Goal: Task Accomplishment & Management: Manage account settings

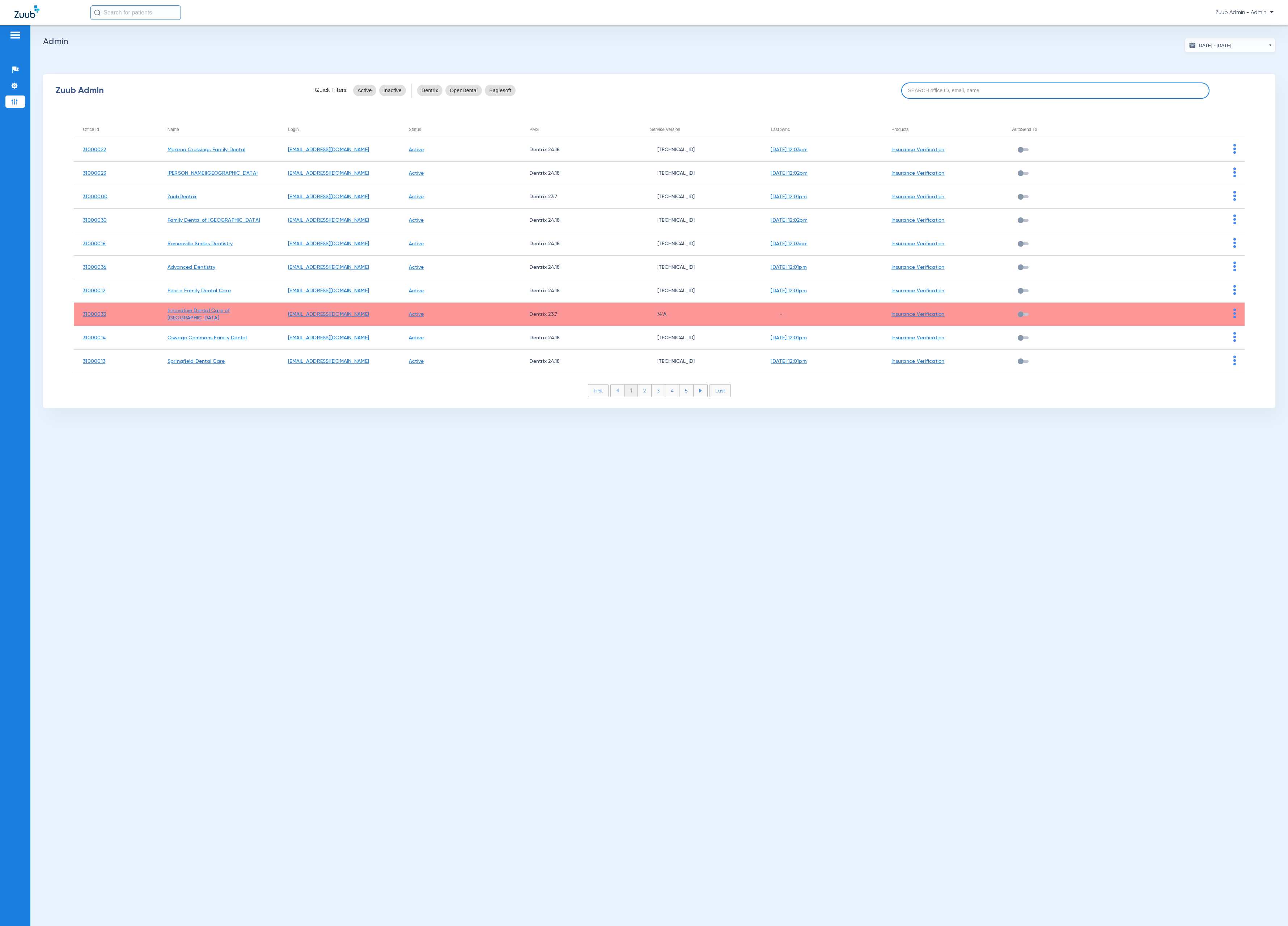
click at [1016, 91] on input at bounding box center [1056, 91] width 308 height 16
paste input "31000031"
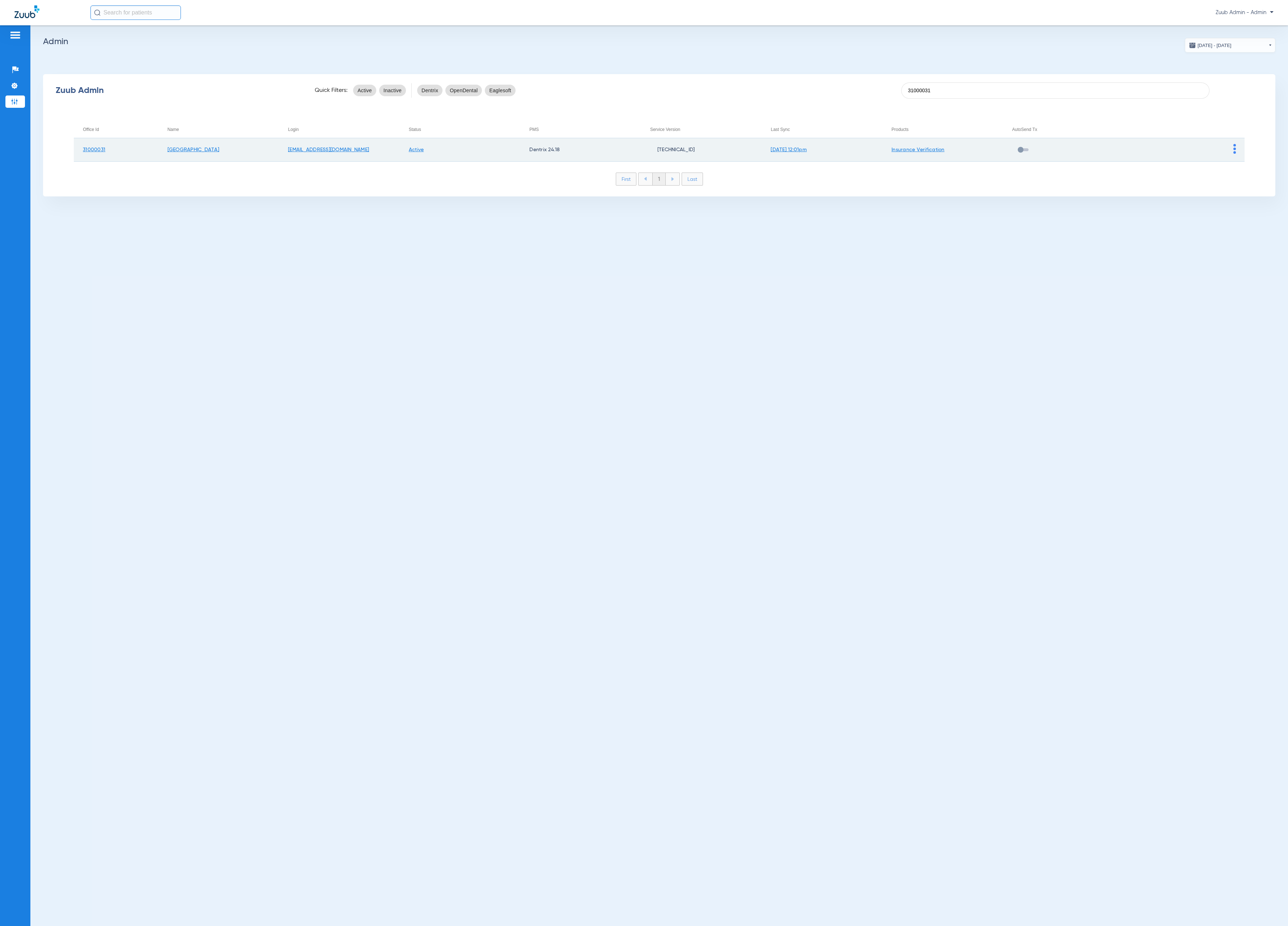
type input "31000031"
click at [1234, 145] on img at bounding box center [1235, 149] width 2 height 10
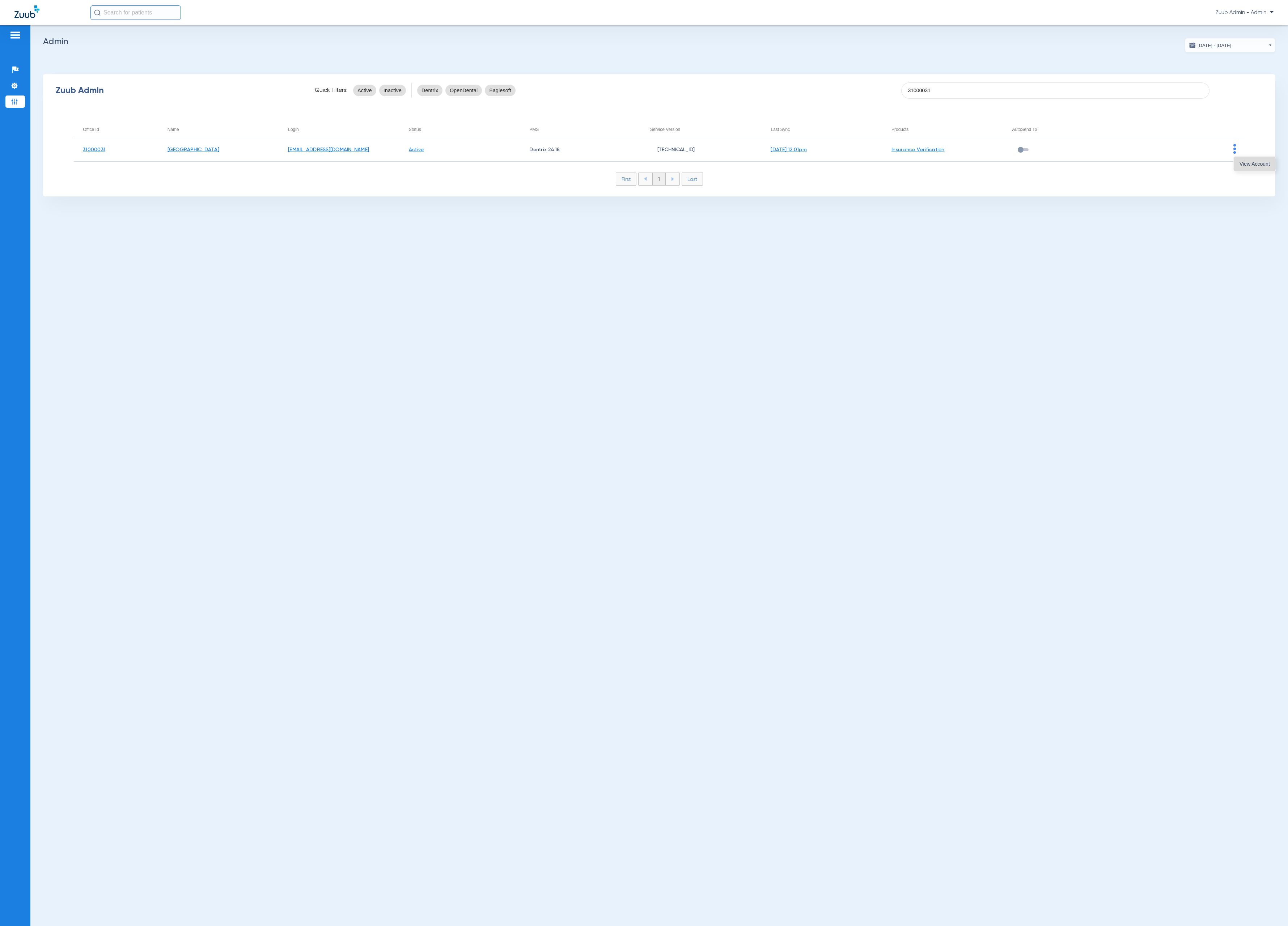
click at [1241, 158] on button "View Account" at bounding box center [1255, 163] width 42 height 14
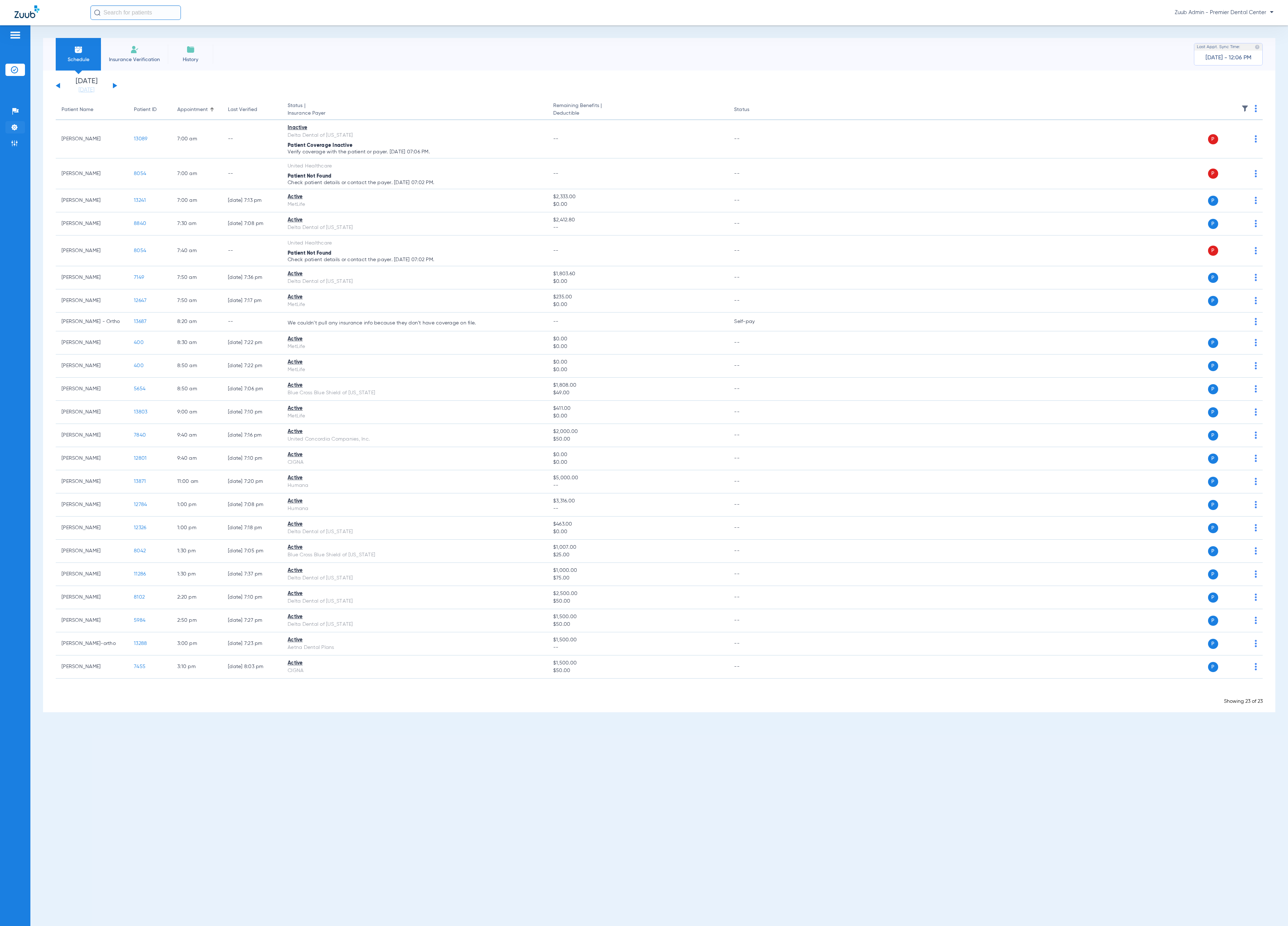
click at [17, 131] on img at bounding box center [14, 127] width 7 height 7
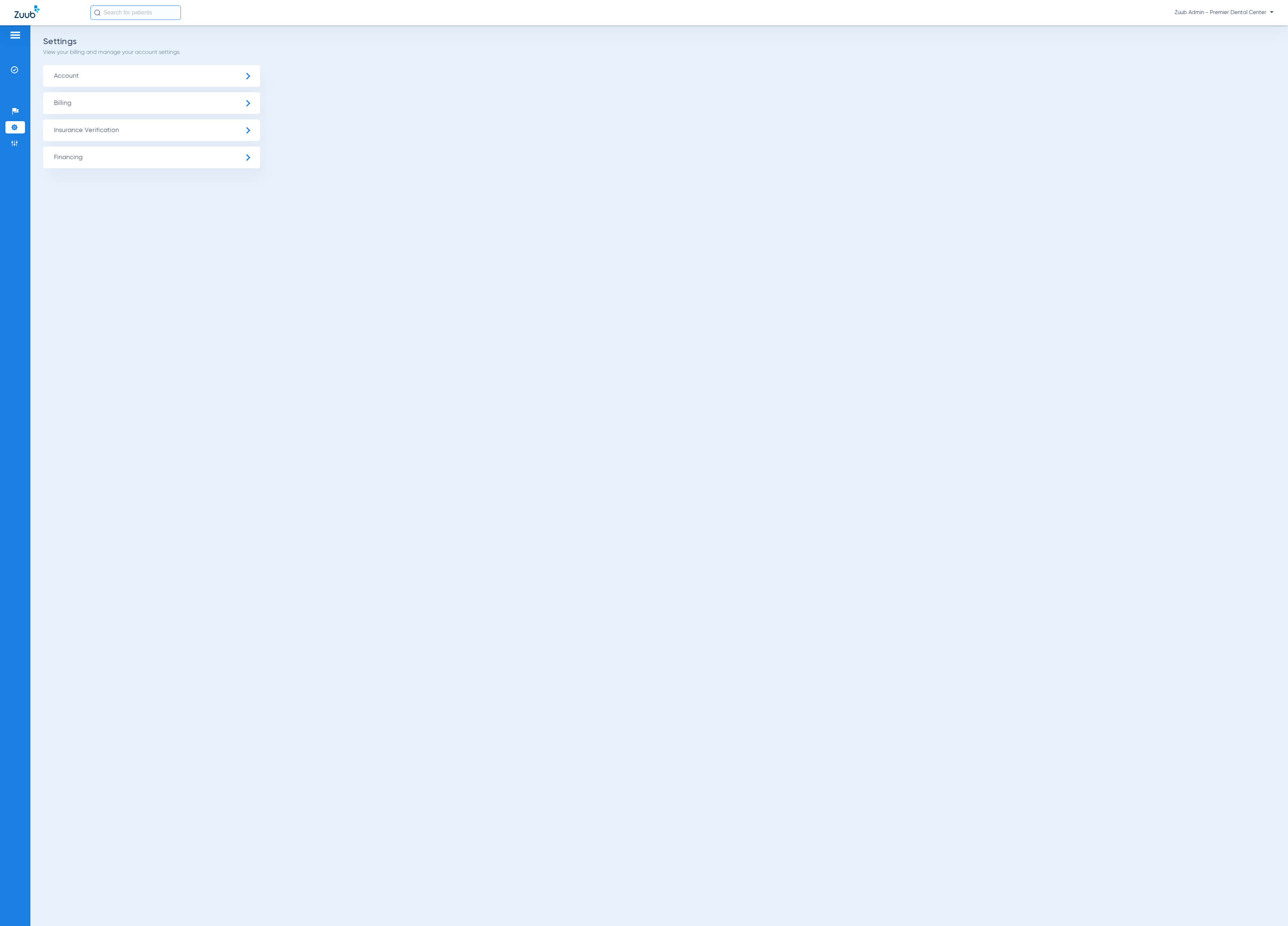
click at [69, 137] on span "Insurance Verification" at bounding box center [151, 130] width 217 height 22
click at [209, 187] on li "Insurance Payer Mapping" at bounding box center [151, 187] width 217 height 19
